Goal: Task Accomplishment & Management: Complete application form

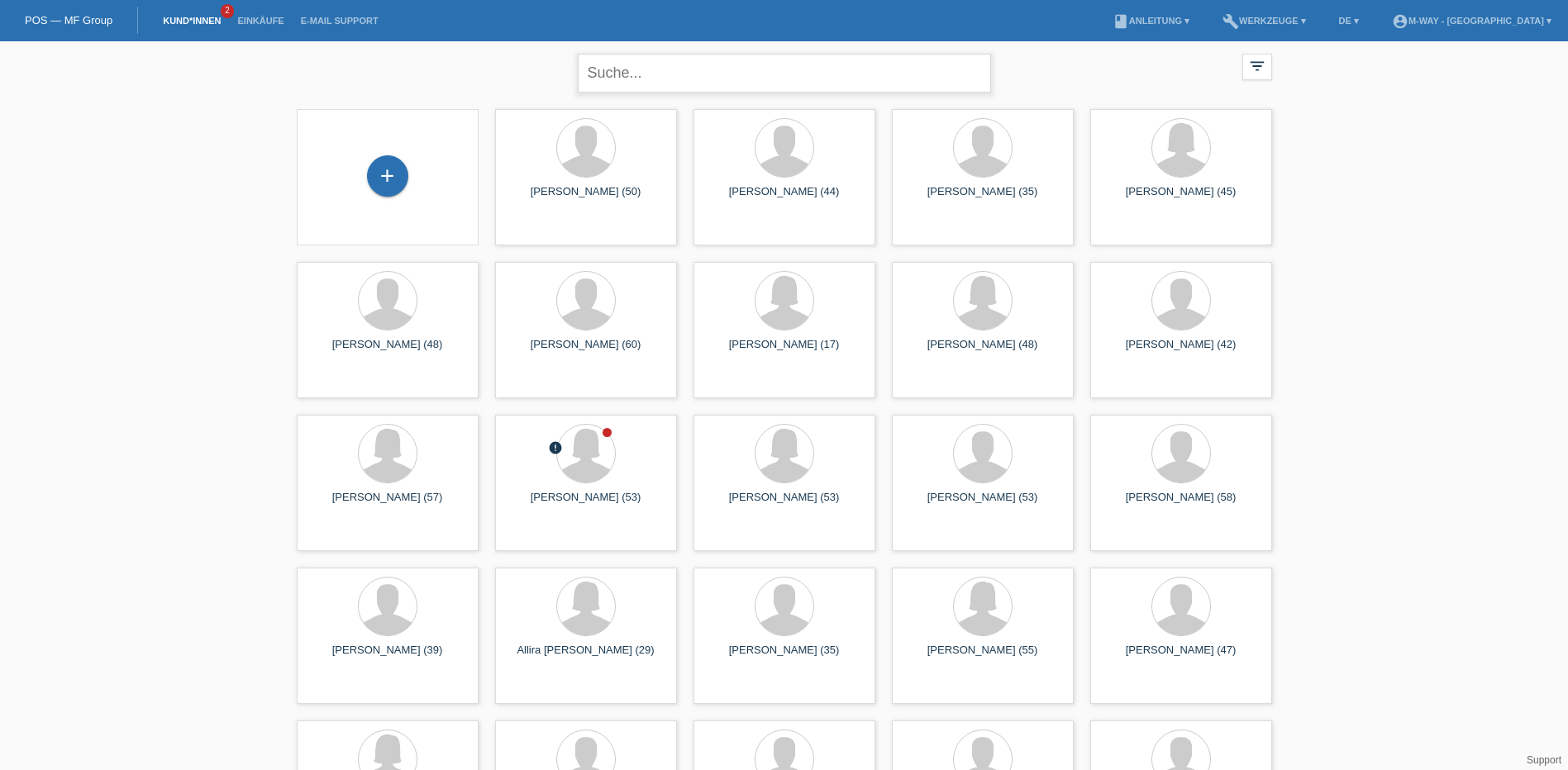
click at [633, 73] on input "text" at bounding box center [784, 73] width 413 height 39
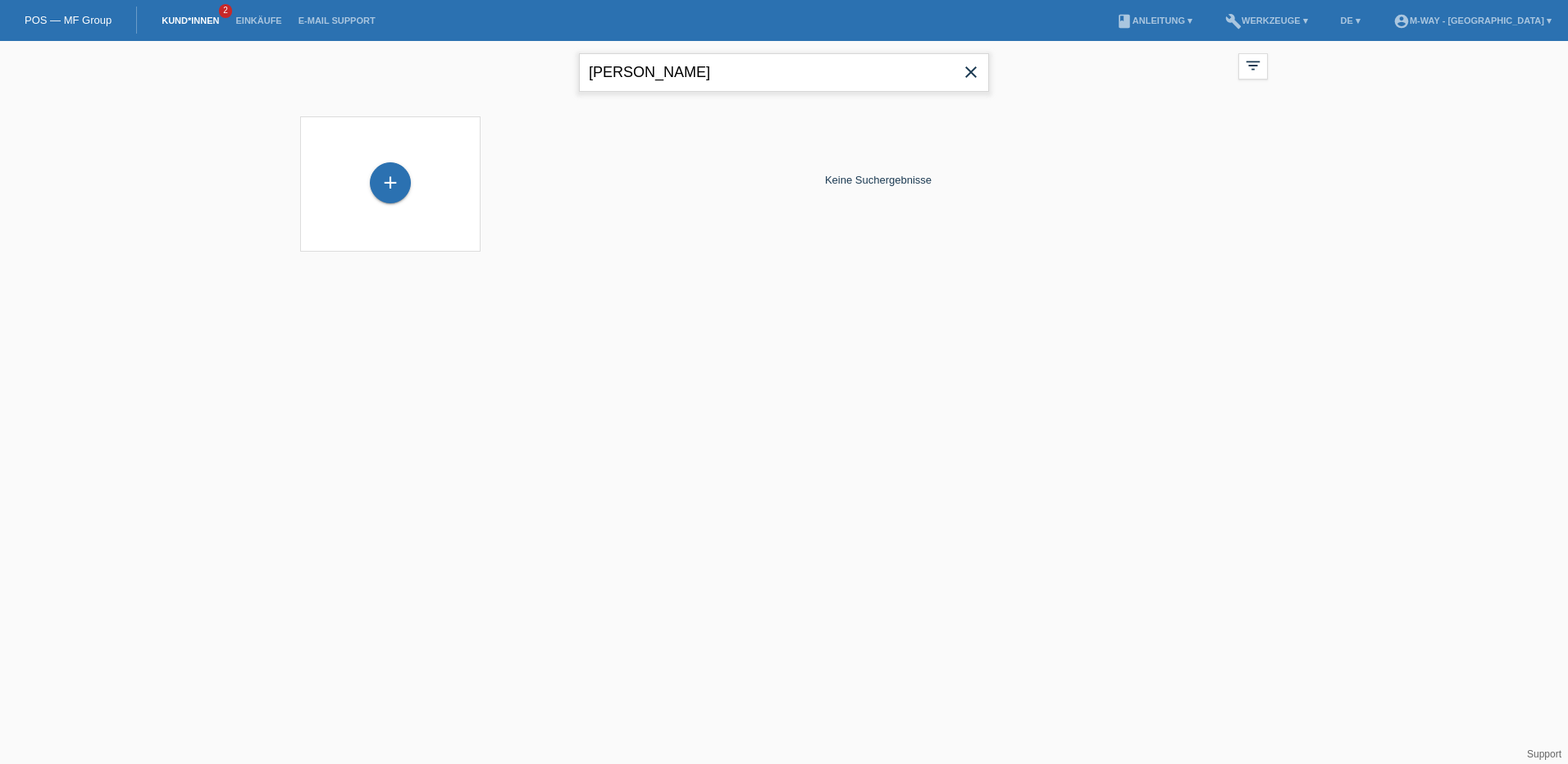
click at [657, 78] on input "mirza" at bounding box center [783, 73] width 410 height 38
type input "a"
type input "mitar"
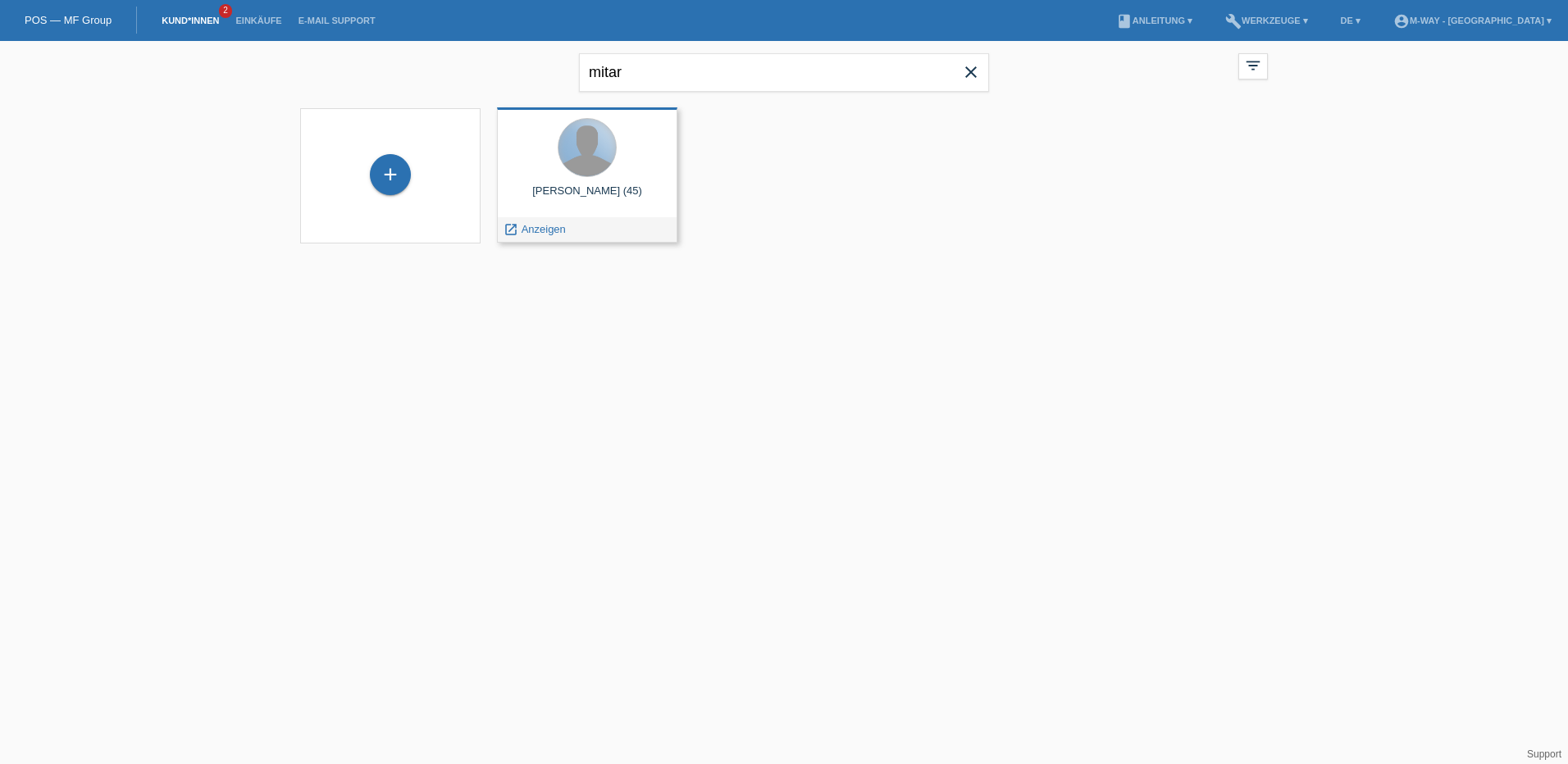
click at [577, 175] on div at bounding box center [587, 147] width 57 height 57
click at [530, 222] on div "launch Anzeigen" at bounding box center [534, 229] width 74 height 25
click at [535, 229] on span "Anzeigen" at bounding box center [543, 229] width 44 height 12
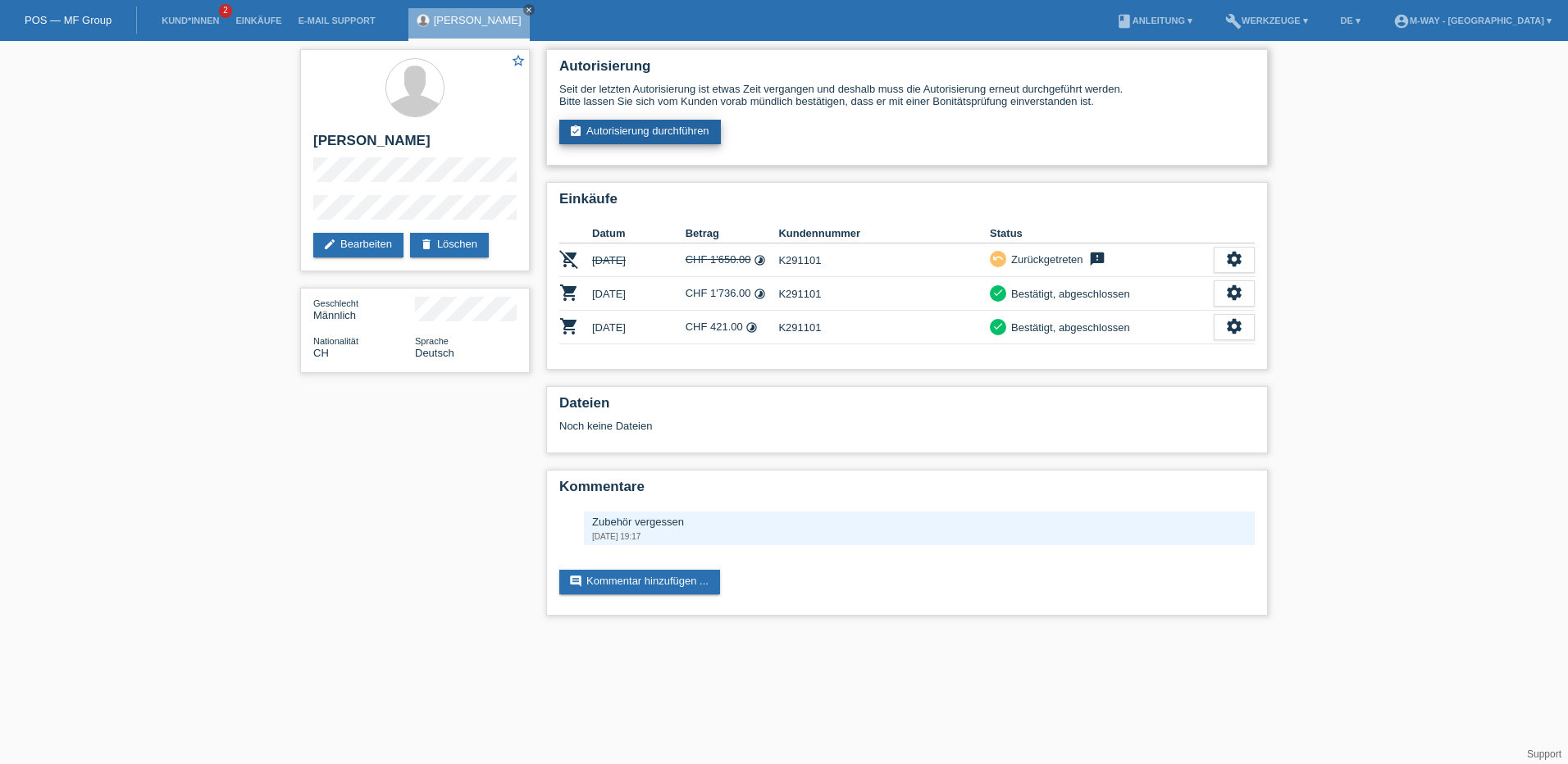
click at [648, 123] on link "assignment_turned_in Autorisierung durchführen" at bounding box center [640, 132] width 162 height 25
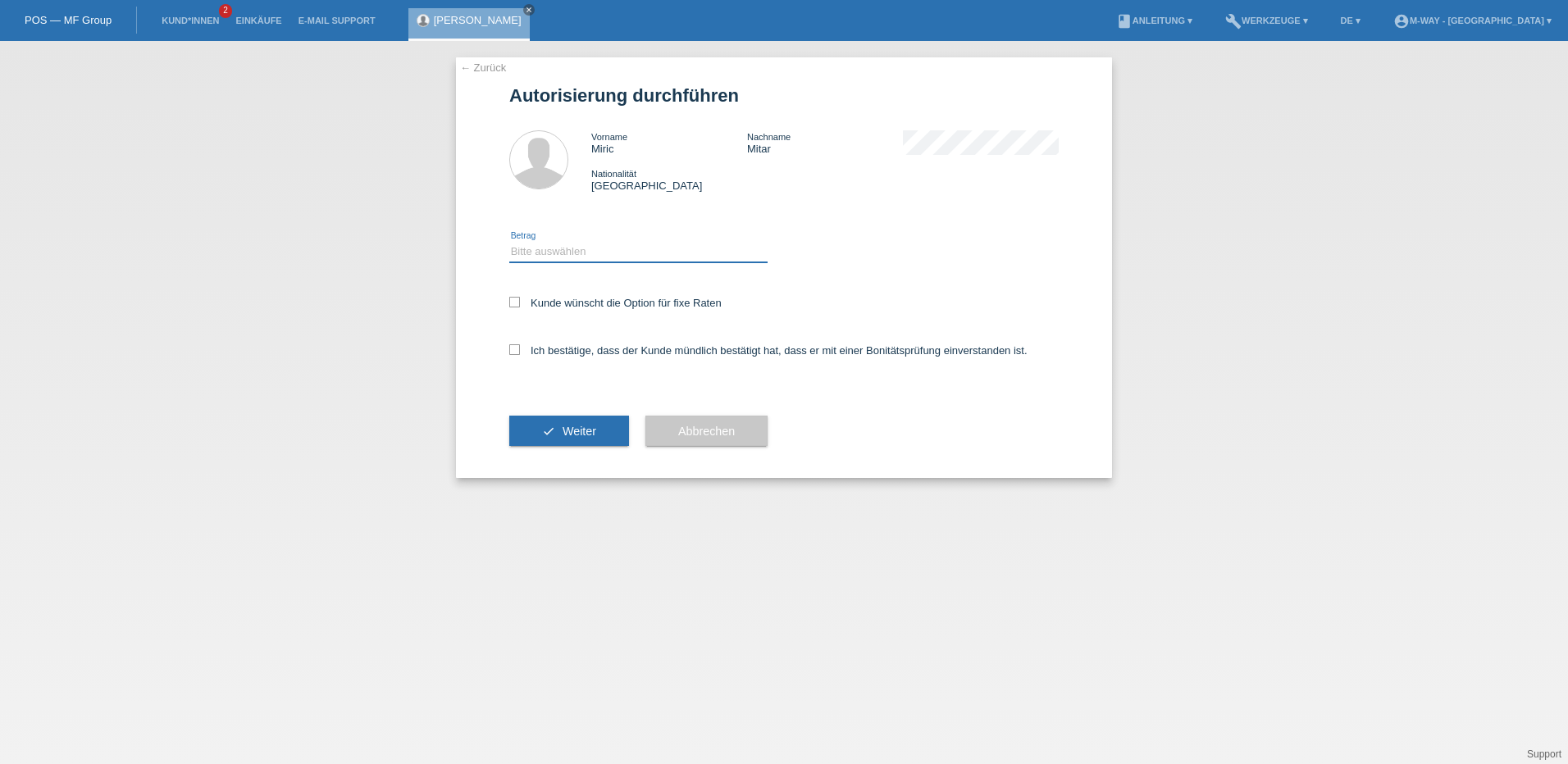
click at [563, 249] on select "Bitte auswählen CHF 1.00 - CHF 499.00 CHF 500.00 - CHF 1'999.00 CHF 2'000.00 - …" at bounding box center [639, 251] width 258 height 20
select select "3"
click at [510, 242] on select "Bitte auswählen CHF 1.00 - CHF 499.00 CHF 500.00 - CHF 1'999.00 CHF 2'000.00 - …" at bounding box center [639, 251] width 258 height 20
click at [515, 301] on icon at bounding box center [514, 301] width 11 height 11
click at [515, 301] on input "Kunde wünscht die Option für fixe Raten" at bounding box center [514, 301] width 11 height 11
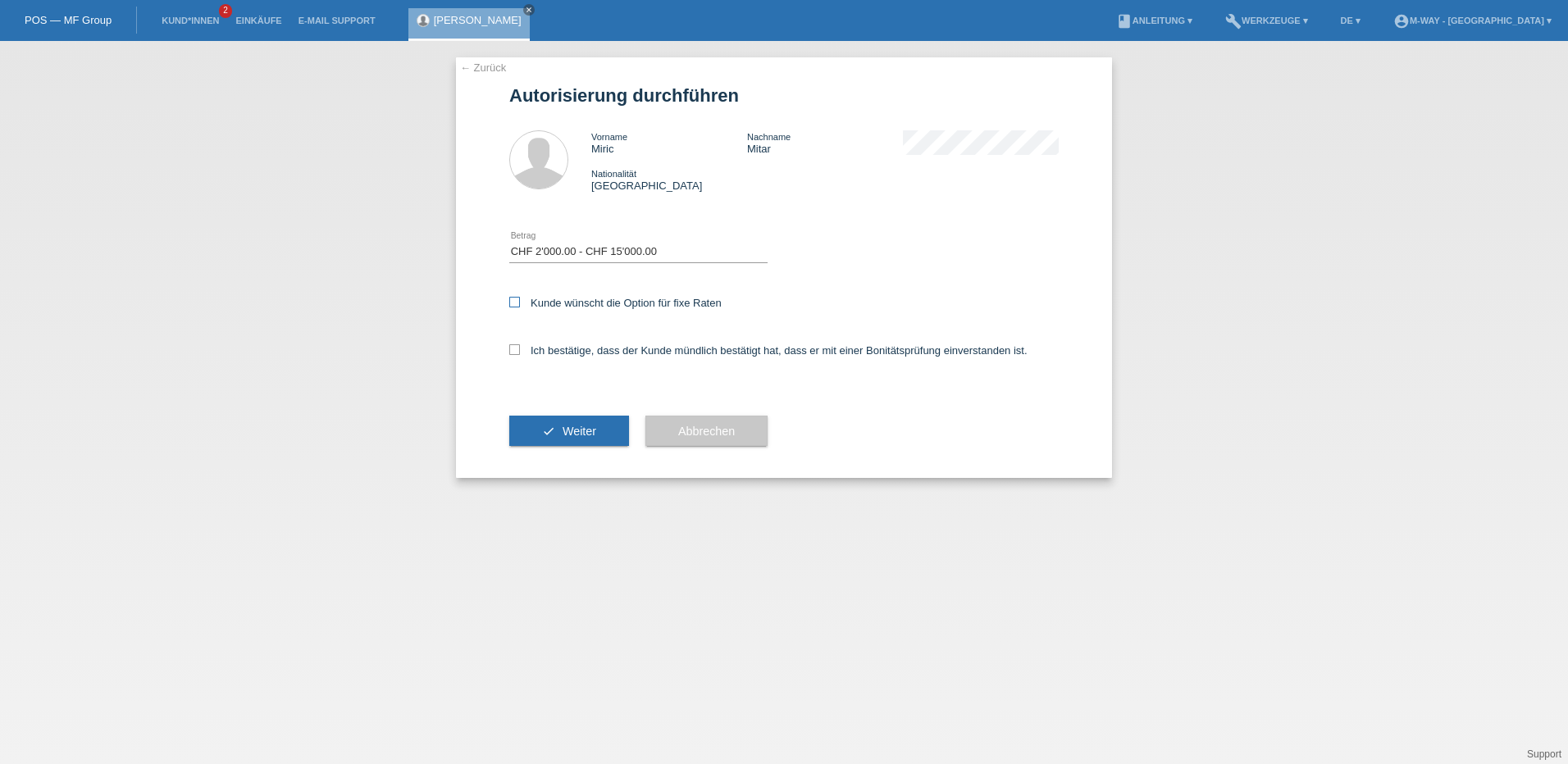
checkbox input "true"
click at [521, 348] on label "Ich bestätige, dass der Kunde mündlich bestätigt hat, dass er mit einer Bonität…" at bounding box center [769, 350] width 518 height 12
click at [520, 348] on input "Ich bestätige, dass der Kunde mündlich bestätigt hat, dass er mit einer Bonität…" at bounding box center [514, 349] width 11 height 11
checkbox input "true"
click at [568, 436] on span "Weiter" at bounding box center [578, 431] width 33 height 13
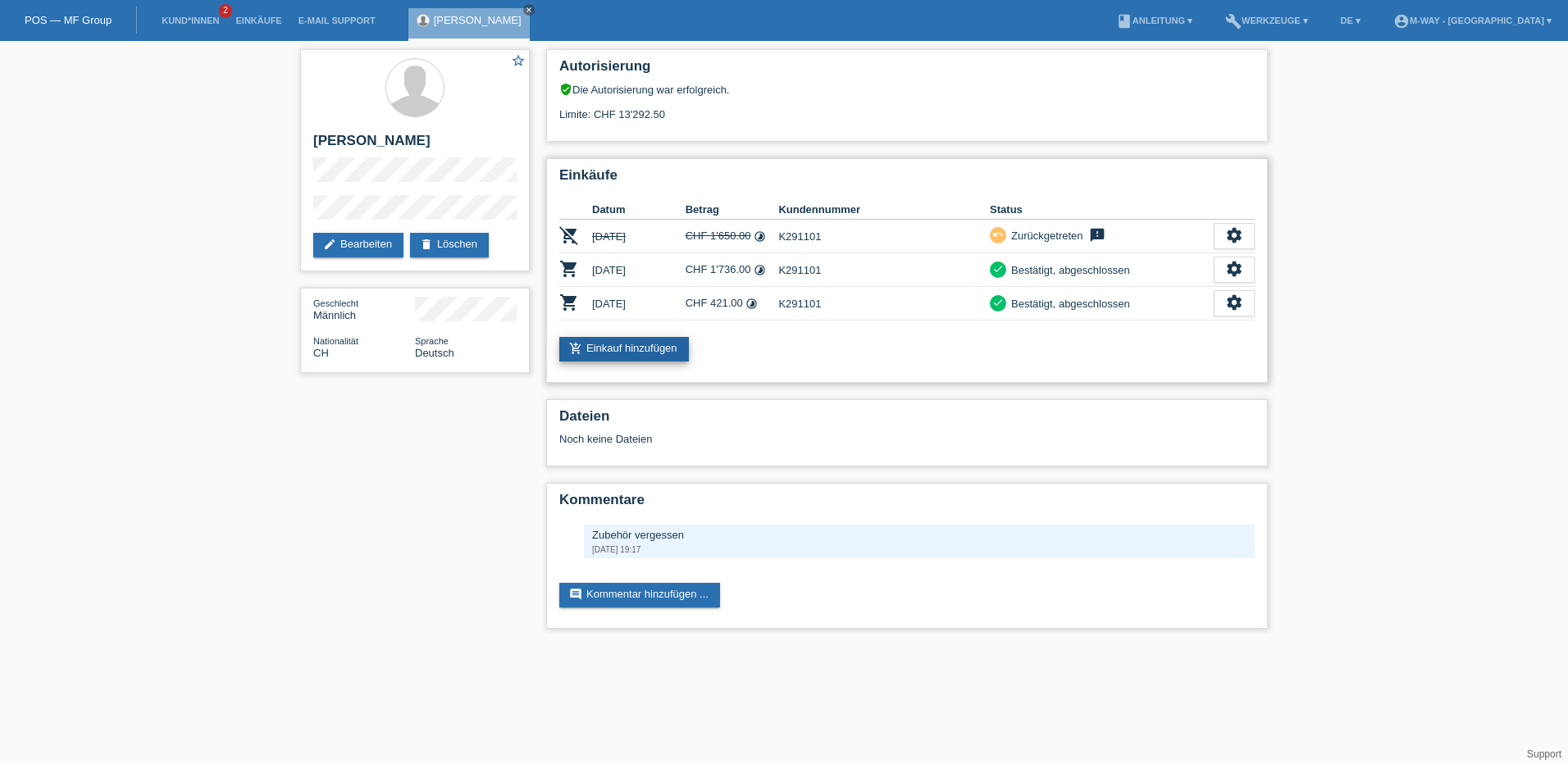
click at [663, 351] on link "add_shopping_cart Einkauf hinzufügen" at bounding box center [624, 349] width 130 height 25
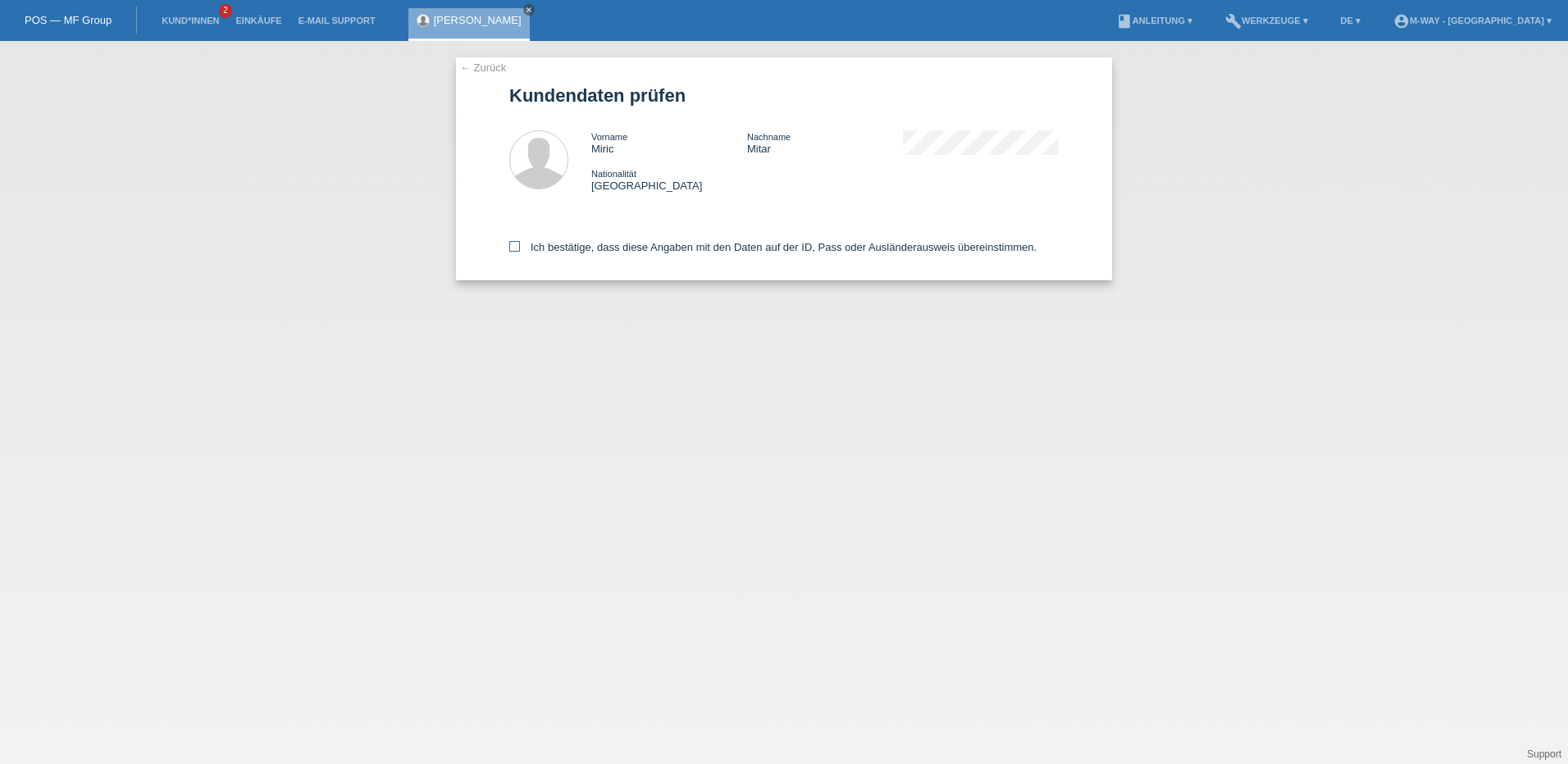
click at [512, 249] on icon at bounding box center [514, 246] width 11 height 11
click at [512, 249] on input "Ich bestätige, dass diese Angaben mit den Daten auf der ID, Pass oder Ausländer…" at bounding box center [514, 246] width 11 height 11
checkbox input "true"
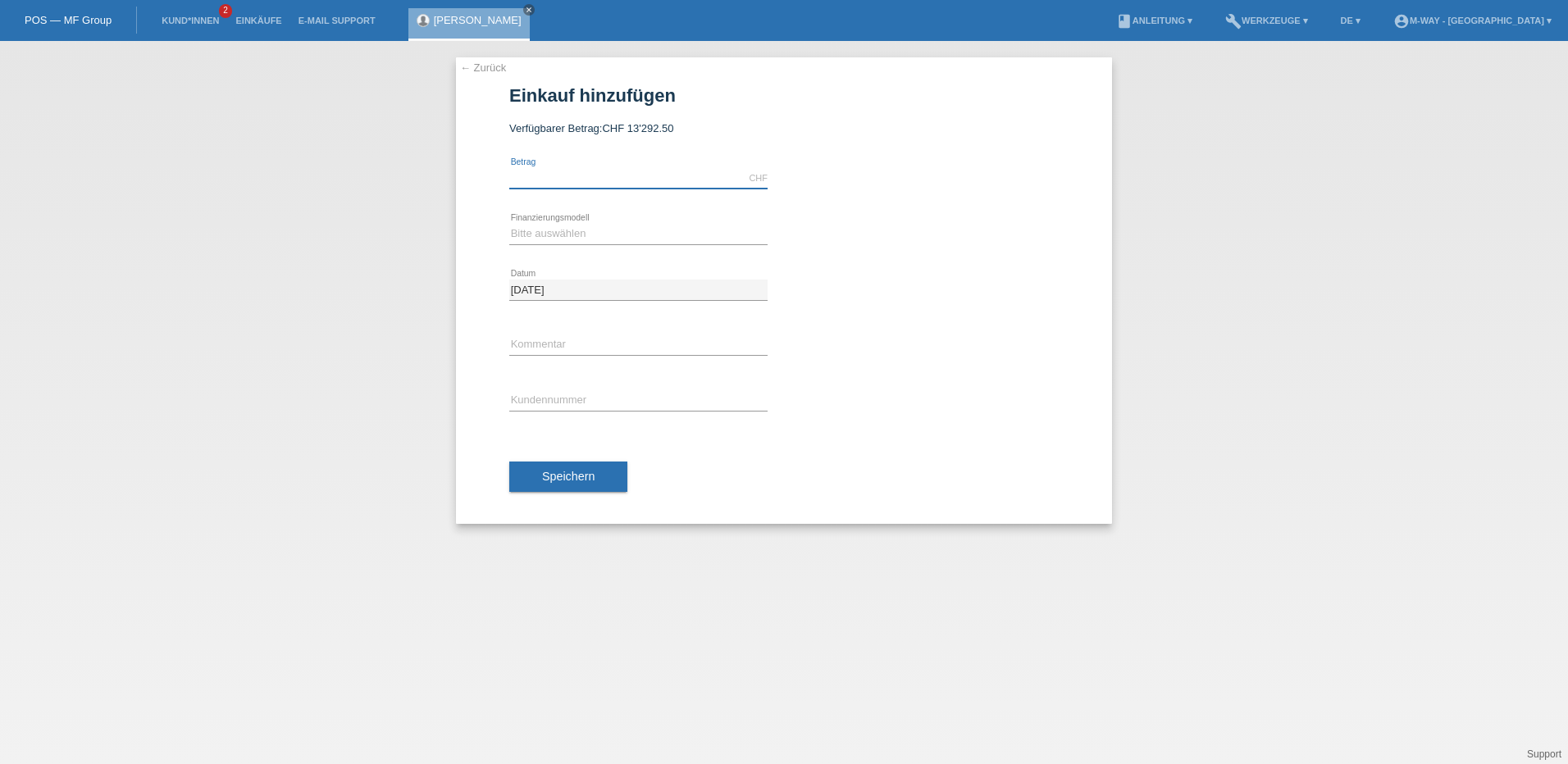
click at [591, 176] on input "text" at bounding box center [639, 178] width 258 height 20
type input "2000.00"
click at [605, 236] on select "Bitte auswählen Fixe Raten Kauf auf Rechnung mit Teilzahlungsoption" at bounding box center [639, 233] width 258 height 20
select select "77"
click at [510, 224] on select "Bitte auswählen Fixe Raten Kauf auf Rechnung mit Teilzahlungsoption" at bounding box center [639, 233] width 258 height 20
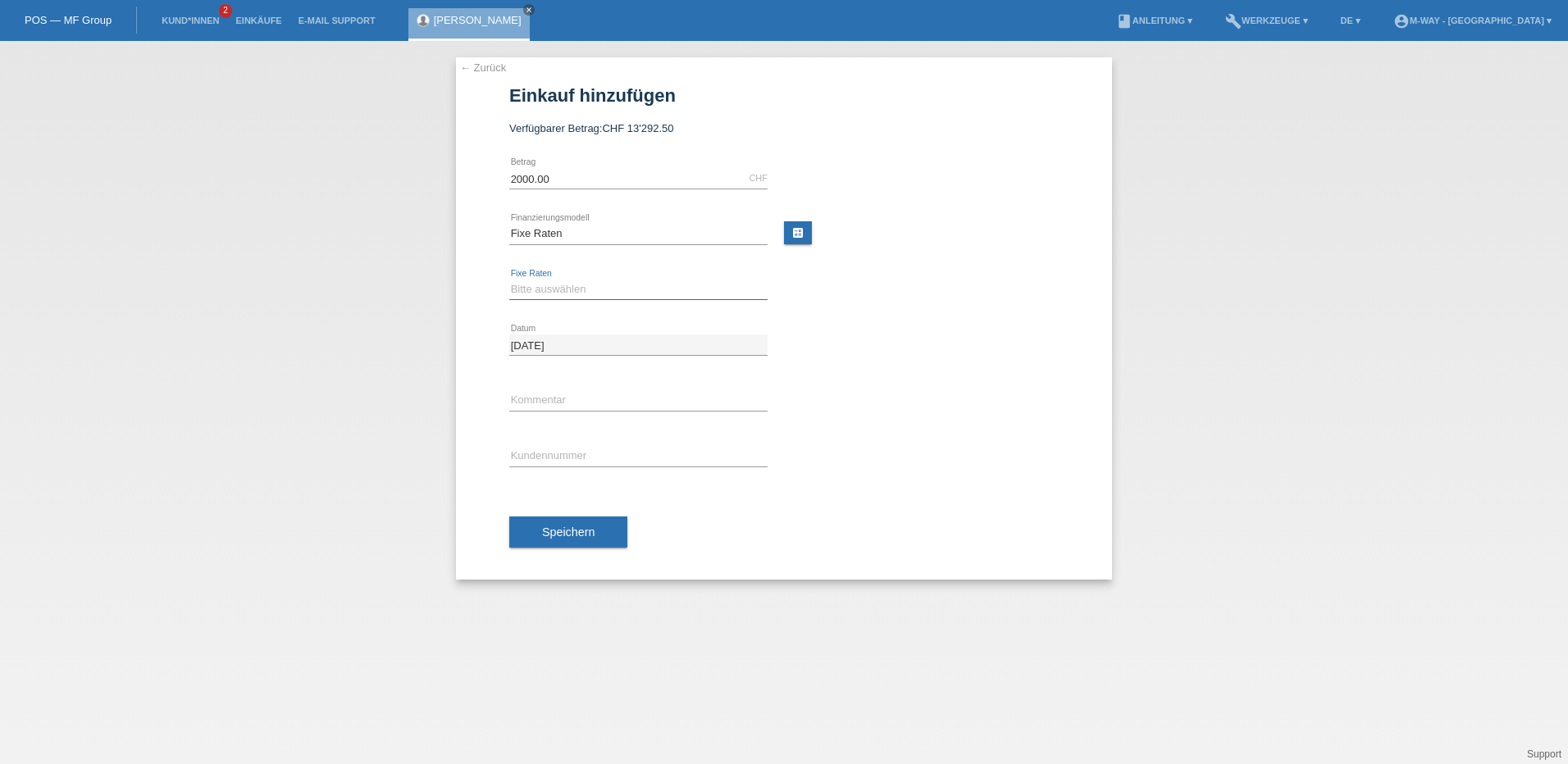
click at [575, 291] on select "Bitte auswählen 4 Raten 5 Raten 6 Raten 7 Raten 8 Raten 9 Raten 10 Raten 11 Rat…" at bounding box center [639, 289] width 258 height 20
select select "203"
click at [510, 279] on select "Bitte auswählen 4 Raten 5 Raten 6 Raten 7 Raten 8 Raten 9 Raten 10 Raten 11 Rat…" at bounding box center [639, 289] width 258 height 20
click at [568, 402] on input "text" at bounding box center [639, 400] width 258 height 20
click at [565, 400] on input "Ausnahmen hat bereits ein Velo" at bounding box center [639, 400] width 258 height 20
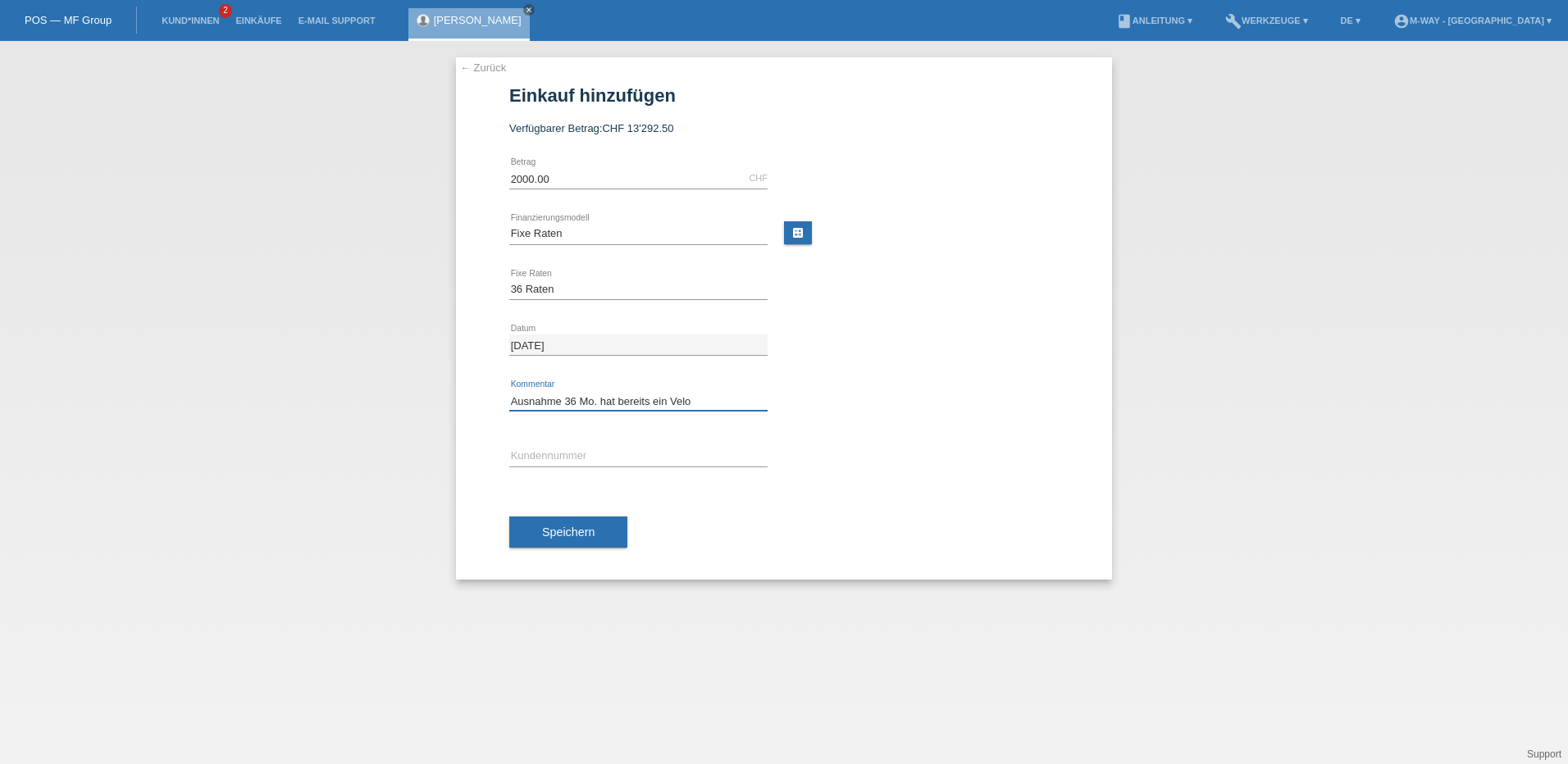
type input "Ausnahme 36 Mo. hat bereits ein Velo"
click at [592, 457] on input "text" at bounding box center [639, 456] width 258 height 20
type input "K291101"
click at [561, 538] on button "Speichern" at bounding box center [569, 532] width 119 height 32
